Goal: Task Accomplishment & Management: Use online tool/utility

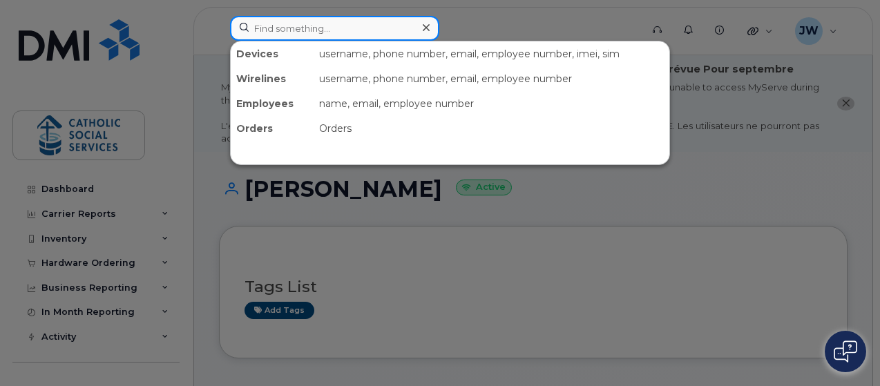
click at [262, 21] on input at bounding box center [334, 28] width 209 height 25
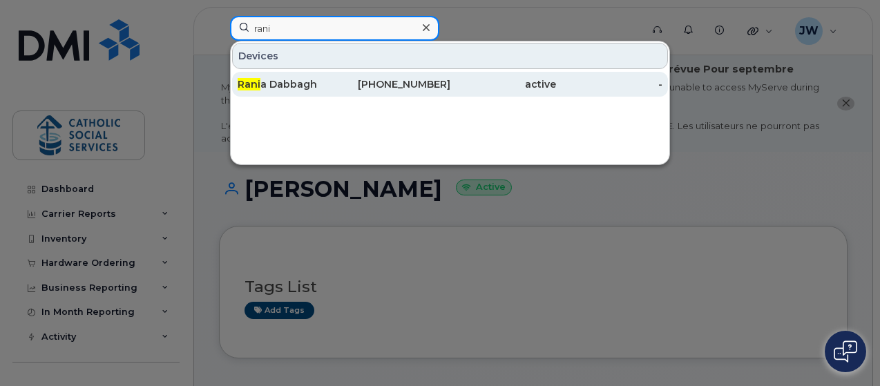
type input "rani"
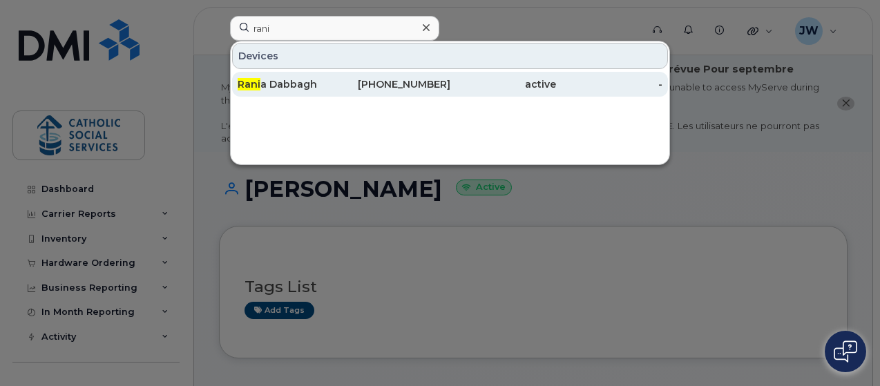
click at [275, 84] on div "Rani a Dabbagh" at bounding box center [291, 84] width 106 height 14
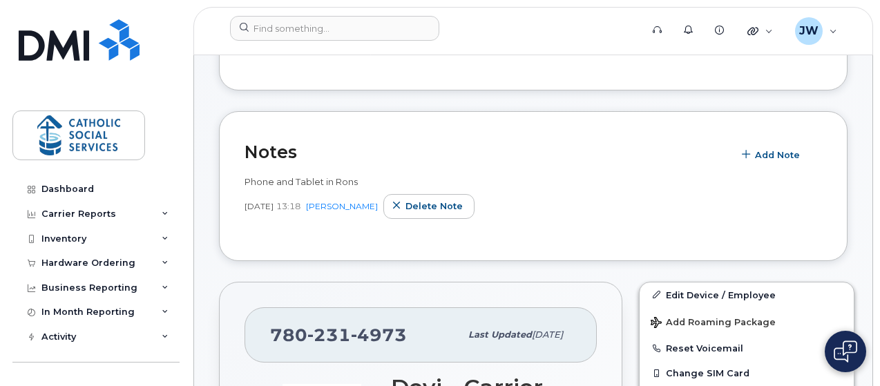
scroll to position [271, 0]
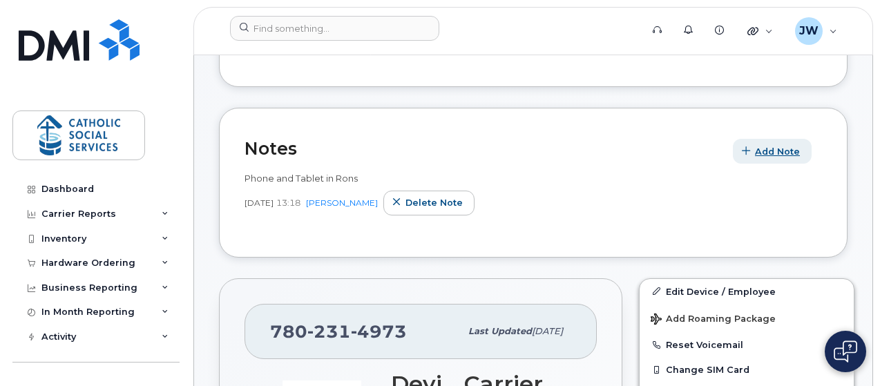
click at [764, 145] on span "Add Note" at bounding box center [777, 151] width 45 height 13
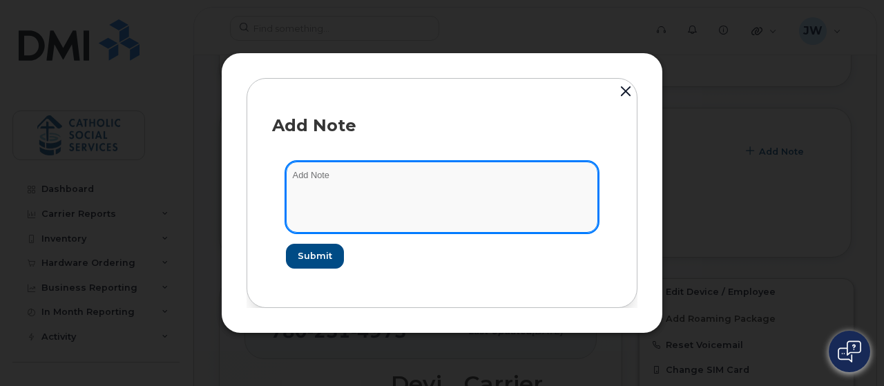
click at [362, 213] on textarea at bounding box center [442, 197] width 312 height 70
type textarea "TX 63613"
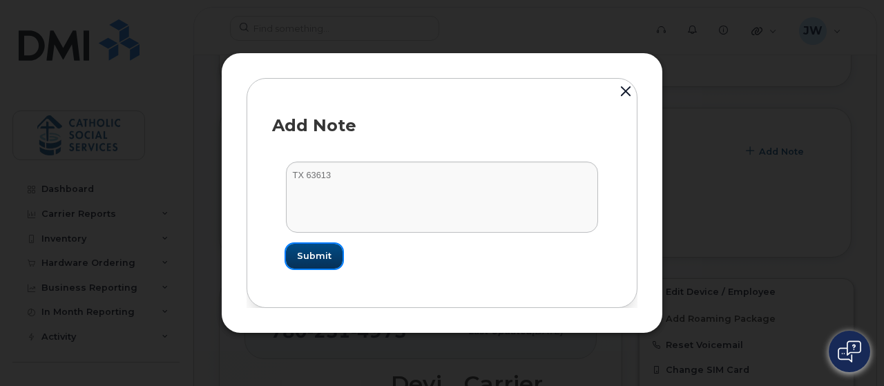
click at [312, 256] on span "Submit" at bounding box center [314, 255] width 35 height 13
